Goal: Transaction & Acquisition: Purchase product/service

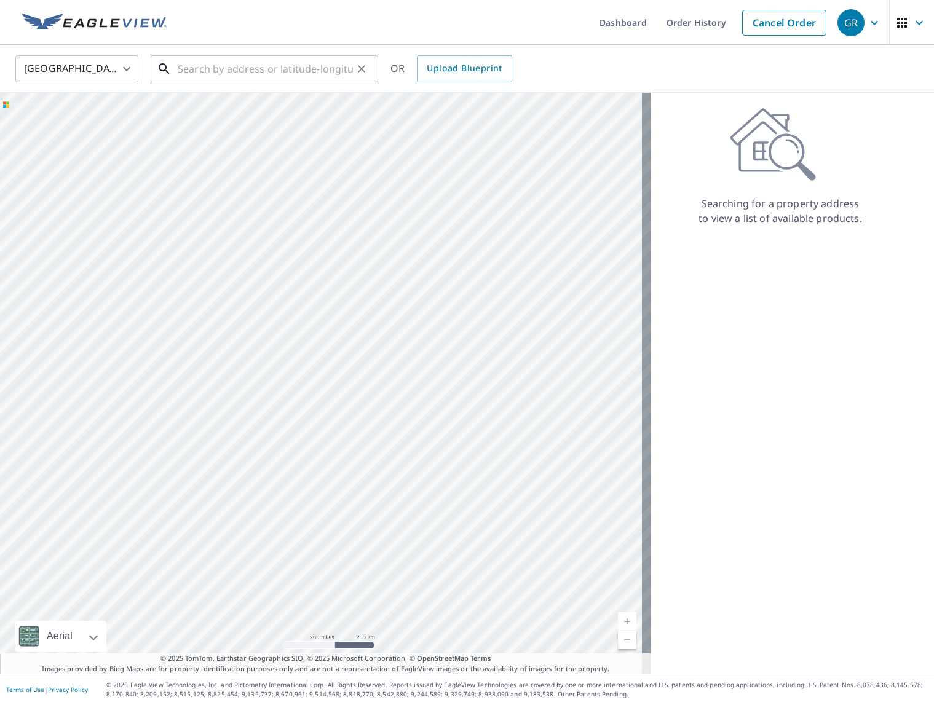
click at [218, 67] on input "text" at bounding box center [265, 69] width 175 height 34
click at [239, 66] on input "text" at bounding box center [265, 69] width 175 height 34
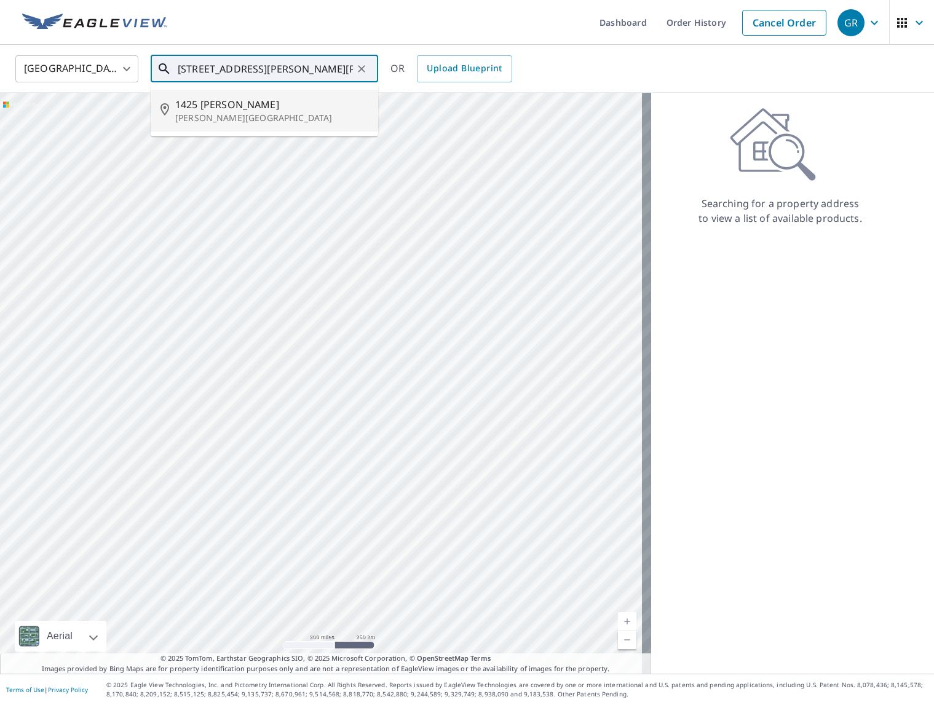
click at [234, 97] on span "1425 [PERSON_NAME]" at bounding box center [271, 104] width 193 height 15
type input "[STREET_ADDRESS][PERSON_NAME][PERSON_NAME]"
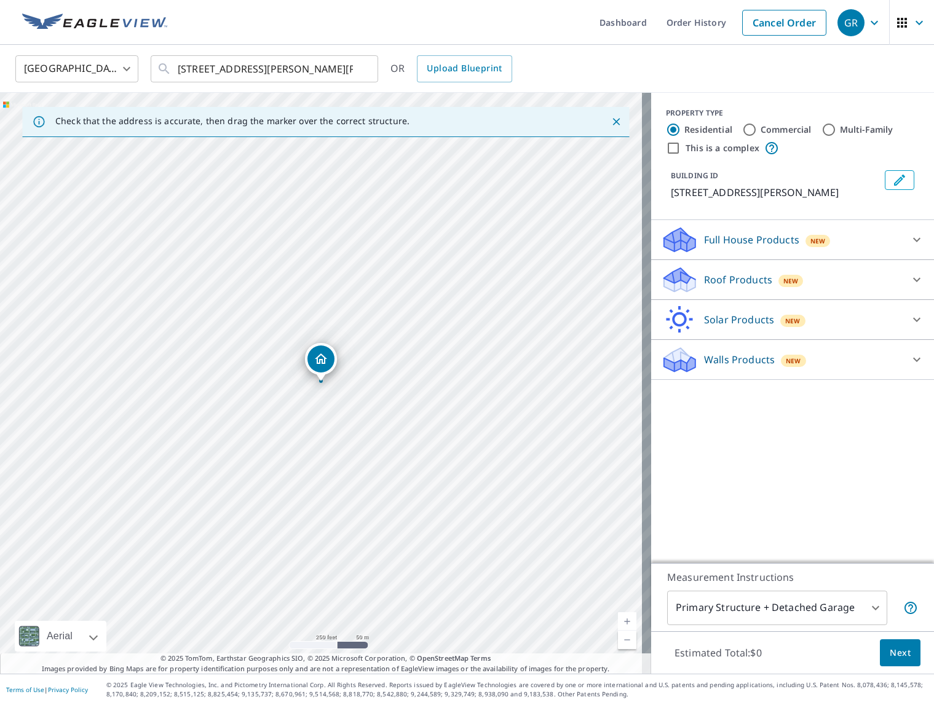
click at [320, 361] on icon "Dropped pin, building 1, Residential property, 1425 Nathan Ln Anna, TX 75409" at bounding box center [321, 358] width 12 height 10
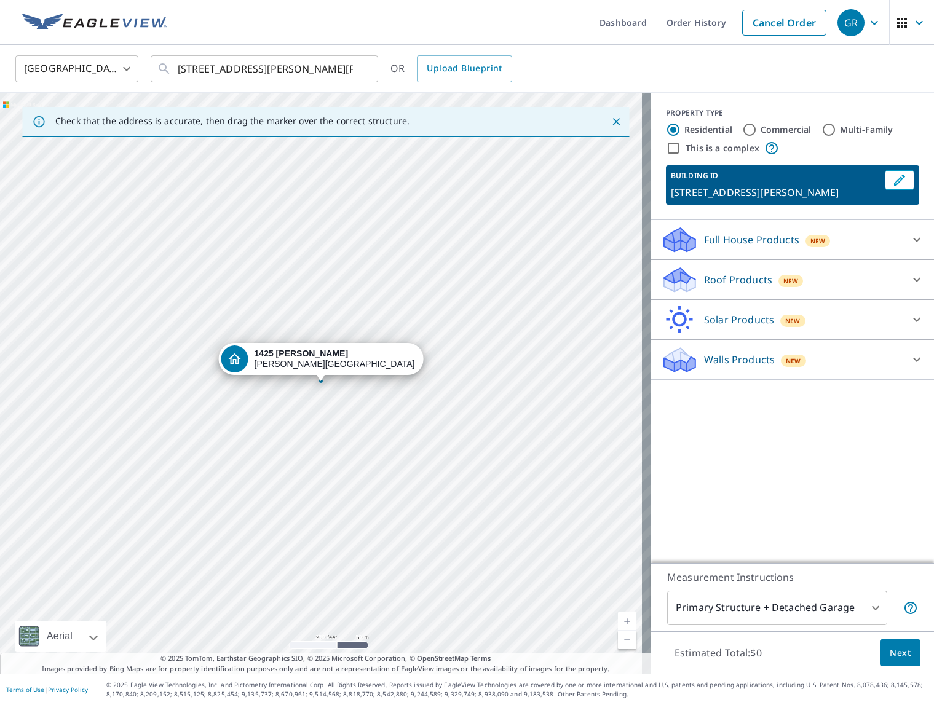
click at [909, 280] on icon at bounding box center [916, 279] width 15 height 15
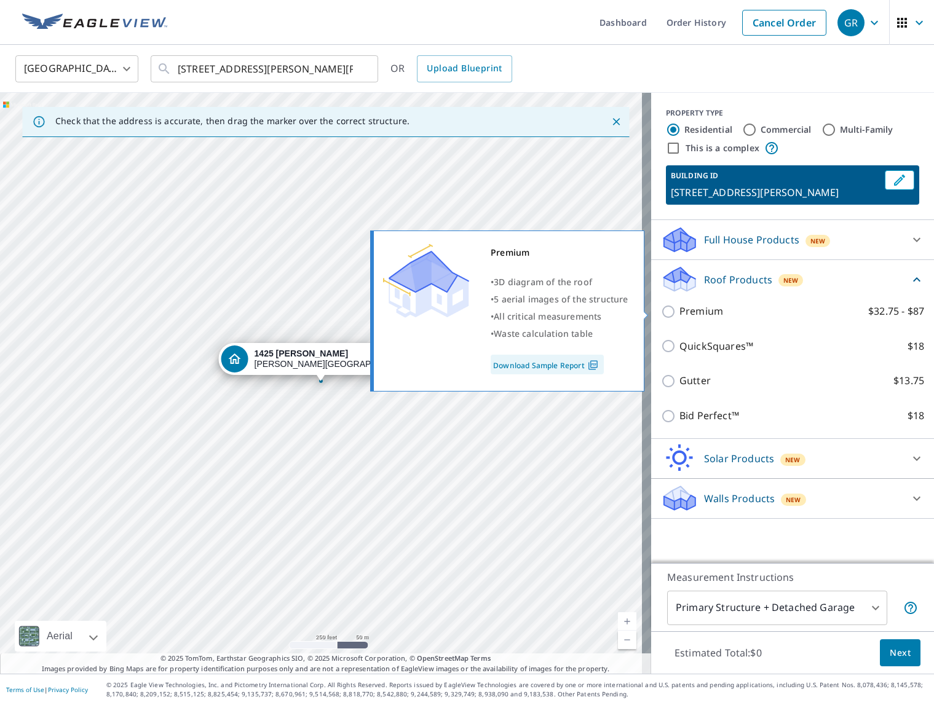
click at [661, 313] on input "Premium $32.75 - $87" at bounding box center [670, 311] width 18 height 15
checkbox input "true"
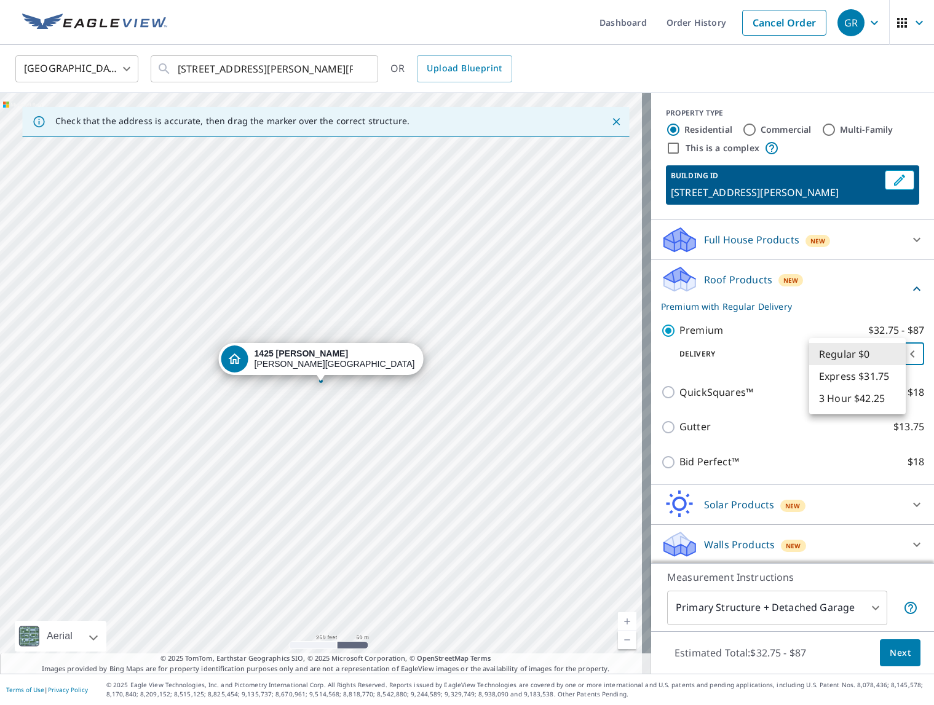
click at [896, 350] on body "GR GR Dashboard Order History Cancel Order GR United States [GEOGRAPHIC_DATA] ​…" at bounding box center [467, 352] width 934 height 705
click at [864, 378] on li "Express $31.75" at bounding box center [857, 376] width 97 height 22
type input "4"
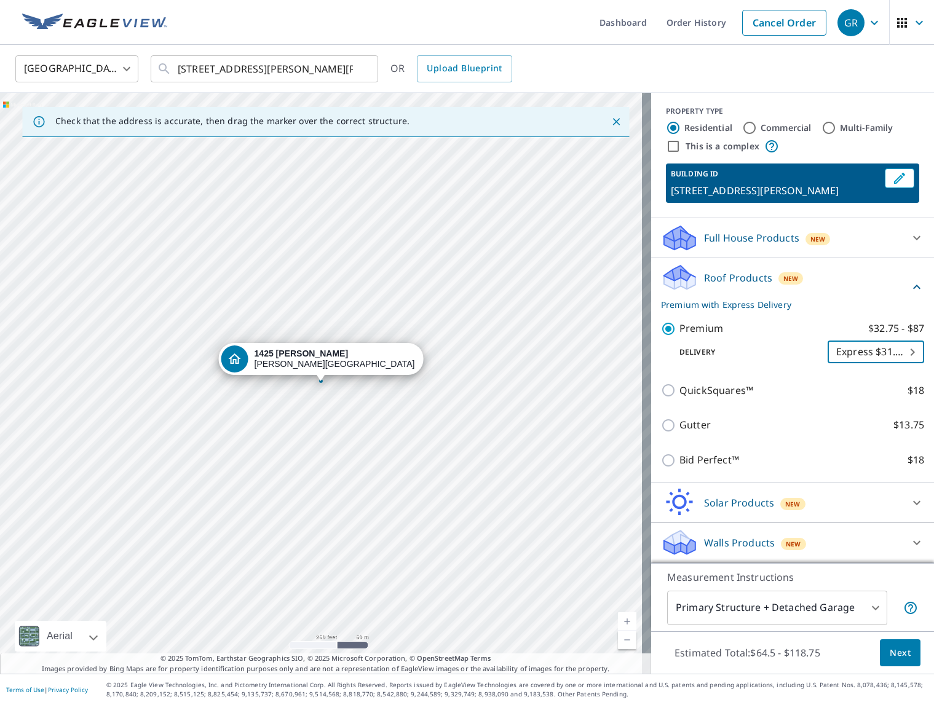
click at [896, 650] on span "Next" at bounding box center [899, 652] width 21 height 15
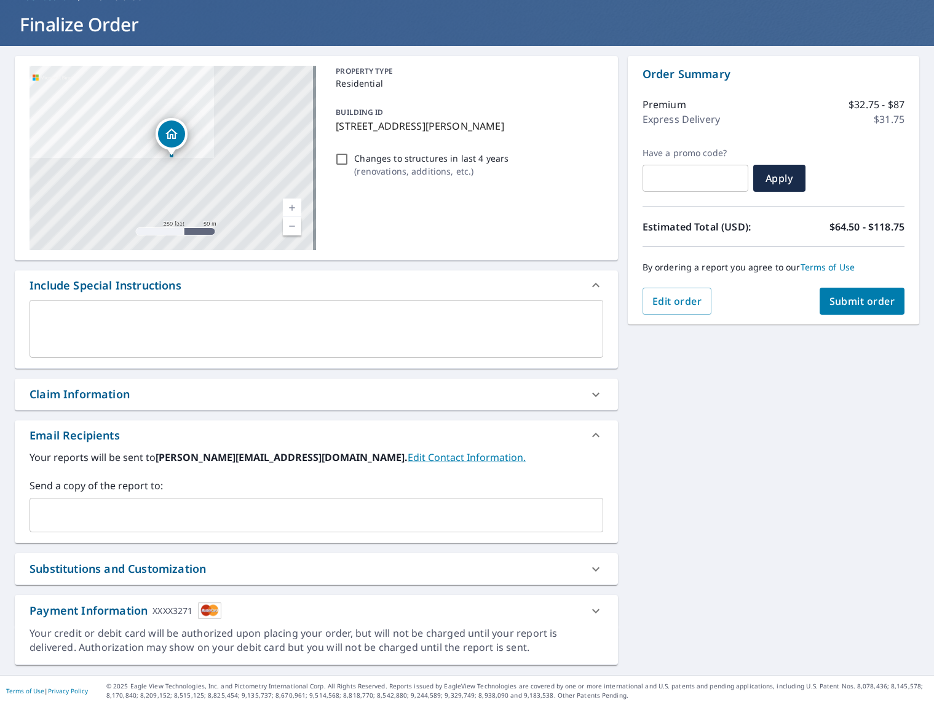
scroll to position [69, 0]
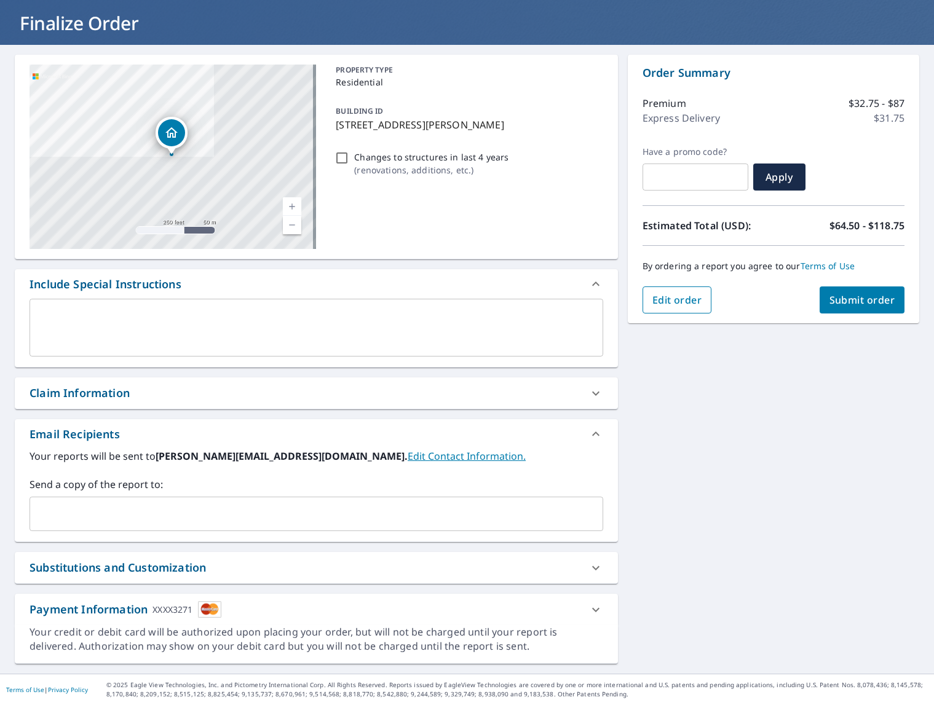
click at [683, 300] on span "Edit order" at bounding box center [677, 300] width 50 height 14
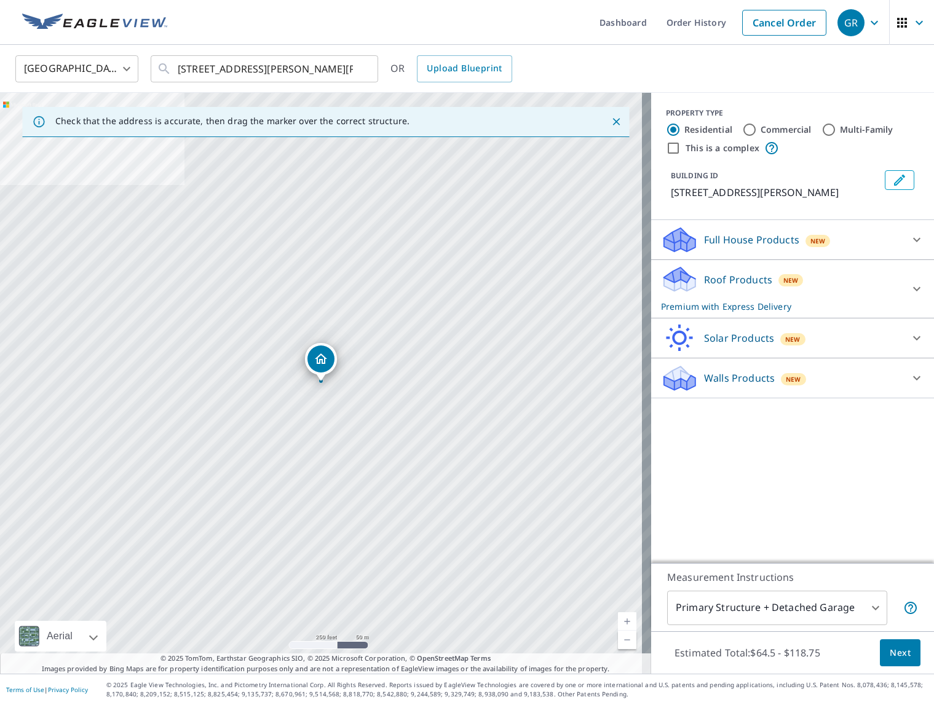
click at [909, 286] on icon at bounding box center [916, 289] width 15 height 15
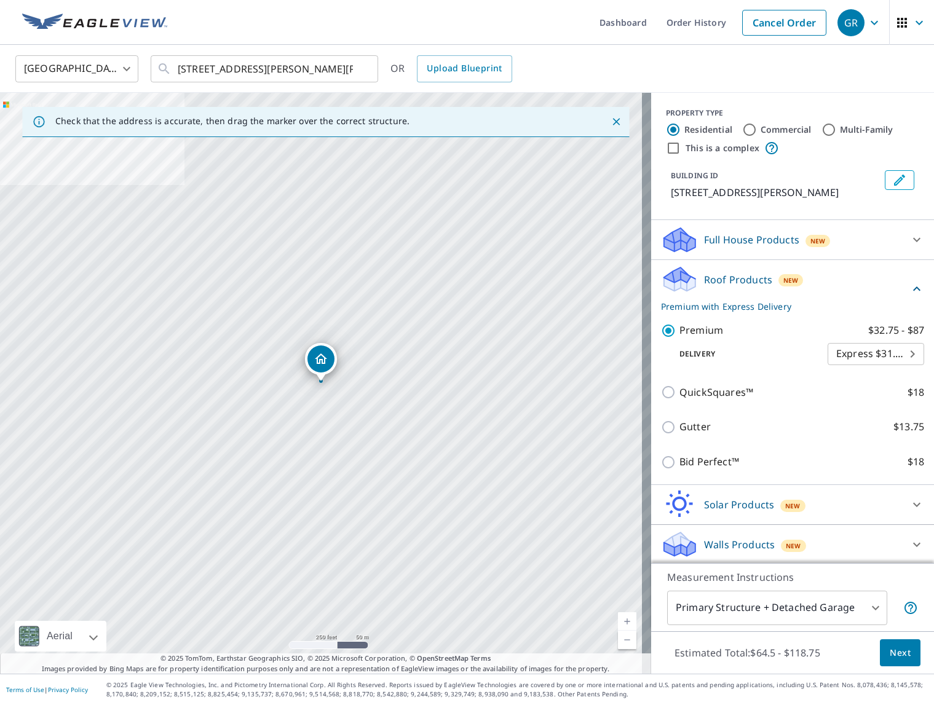
click at [864, 351] on body "GR GR Dashboard Order History Cancel Order GR United States [GEOGRAPHIC_DATA] ​…" at bounding box center [467, 352] width 934 height 705
click at [853, 328] on li "Regular $0" at bounding box center [857, 332] width 97 height 22
type input "8"
click at [889, 662] on button "Next" at bounding box center [900, 653] width 41 height 28
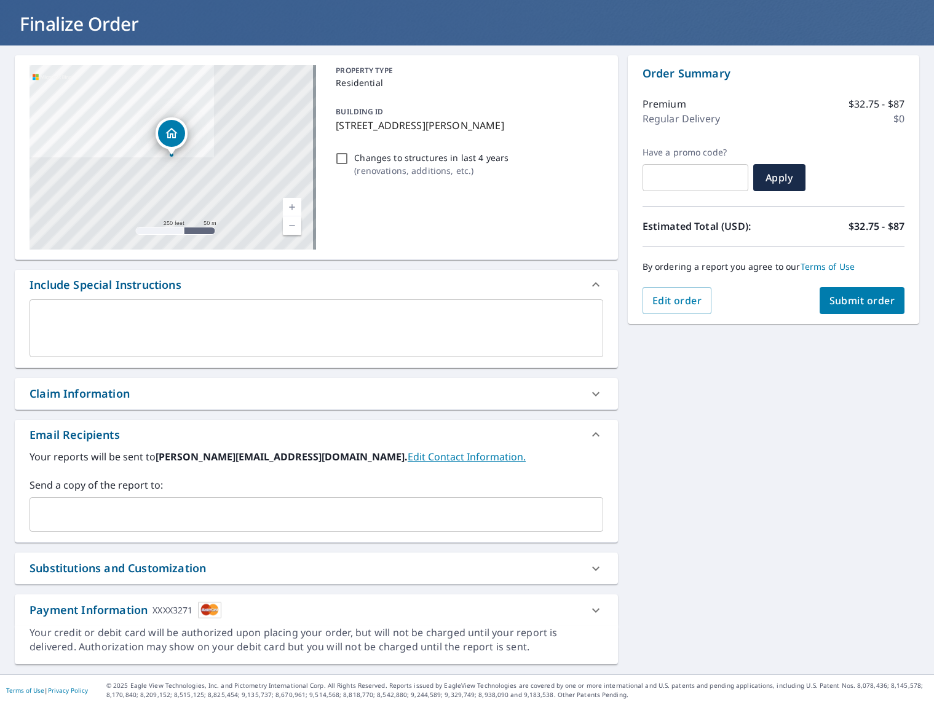
scroll to position [69, 0]
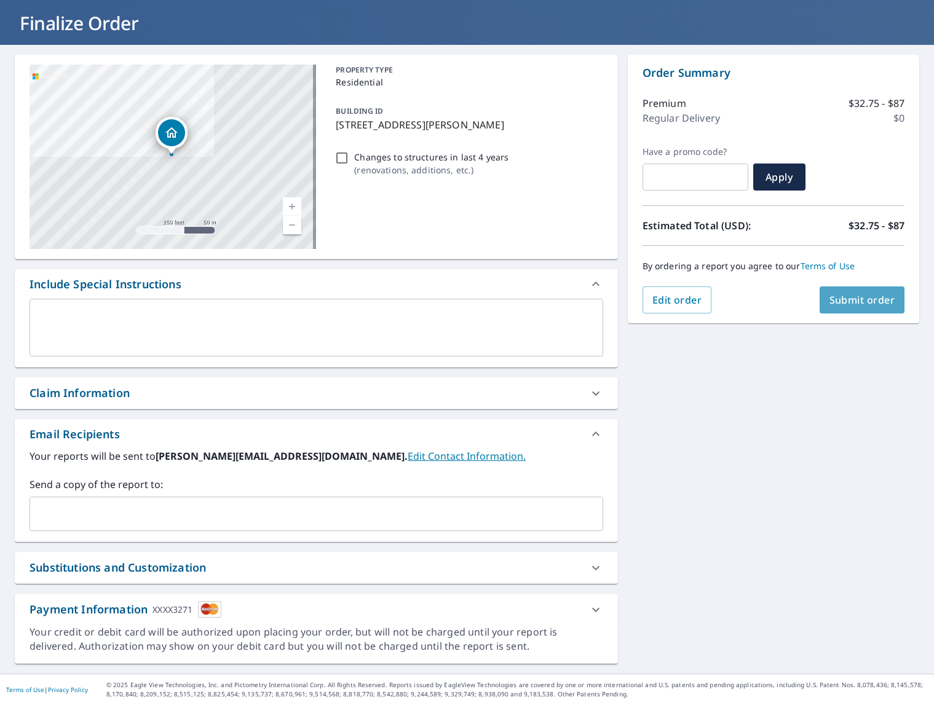
click at [854, 299] on span "Submit order" at bounding box center [862, 300] width 66 height 14
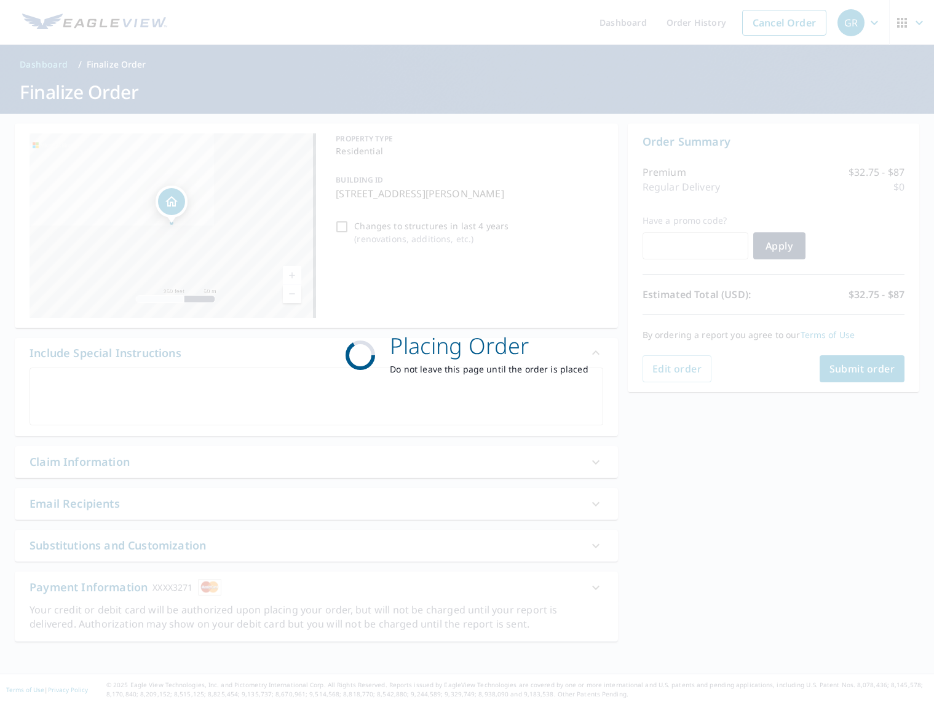
scroll to position [0, 0]
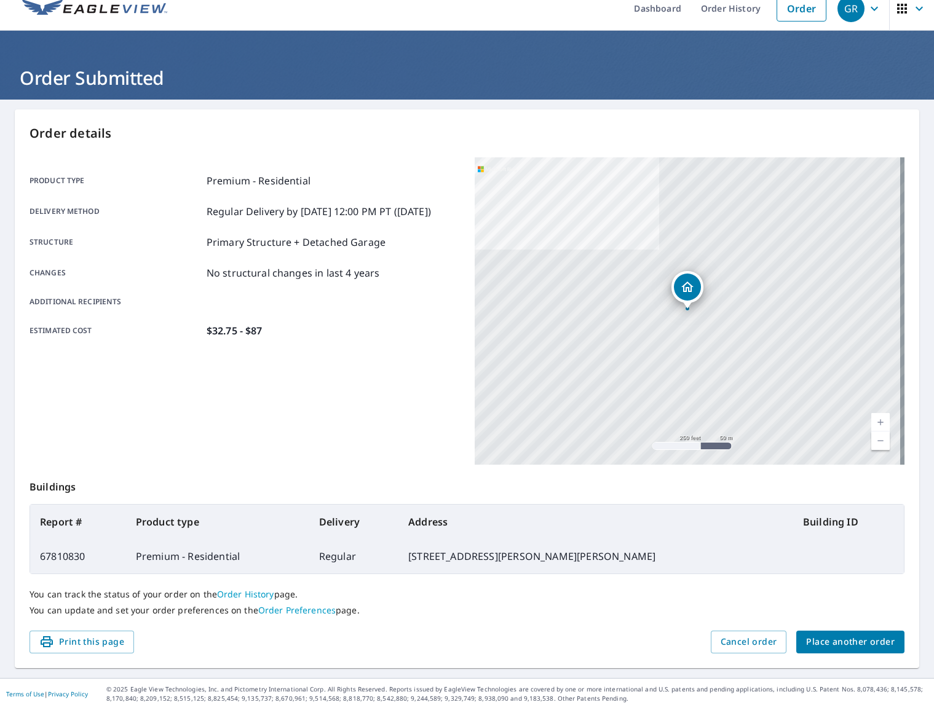
scroll to position [18, 0]
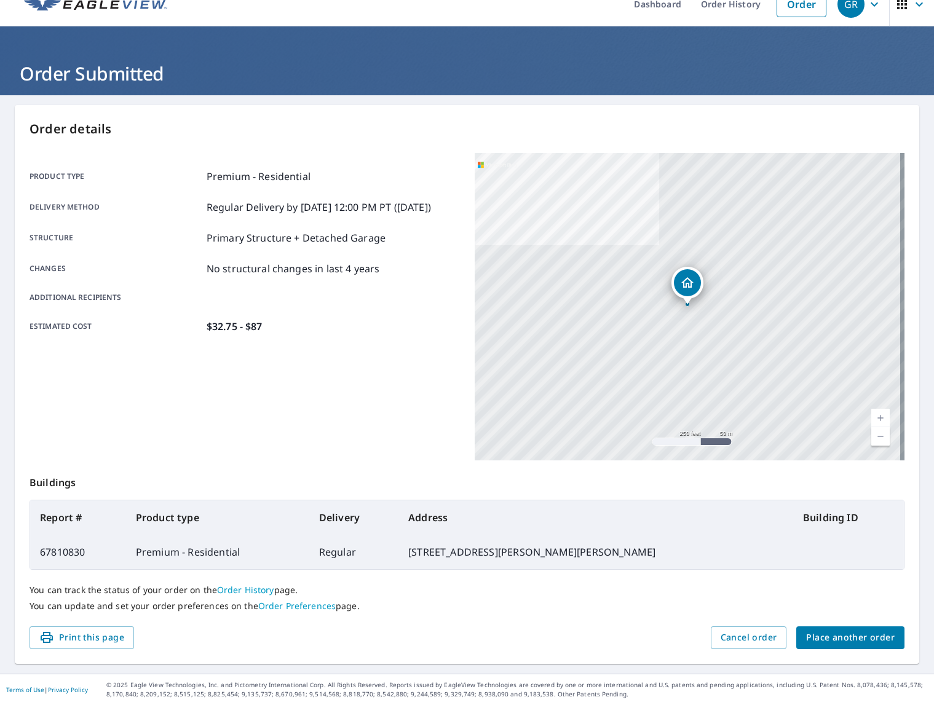
click at [410, 432] on div "Product type Premium - Residential Delivery method Regular Delivery by [DATE] 1…" at bounding box center [245, 306] width 430 height 307
